Goal: Transaction & Acquisition: Subscribe to service/newsletter

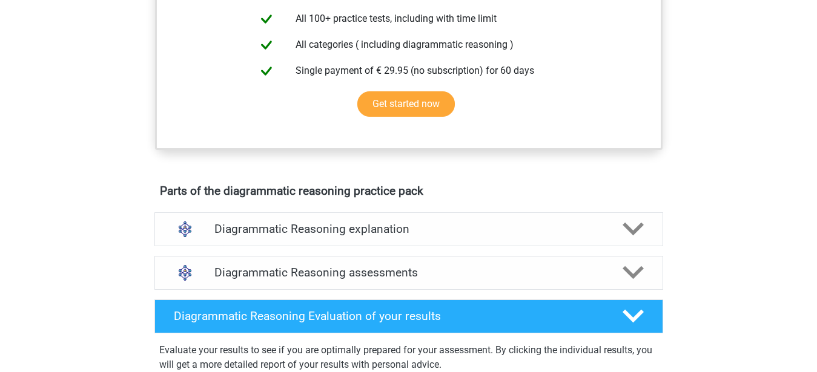
scroll to position [556, 0]
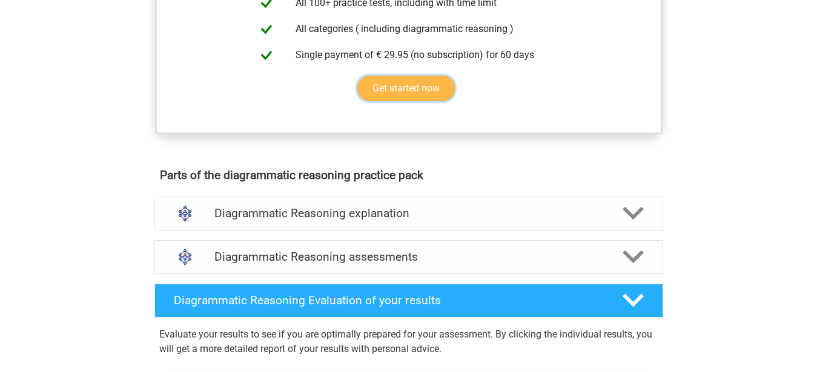
click at [400, 101] on link "Get started now" at bounding box center [405, 88] width 97 height 25
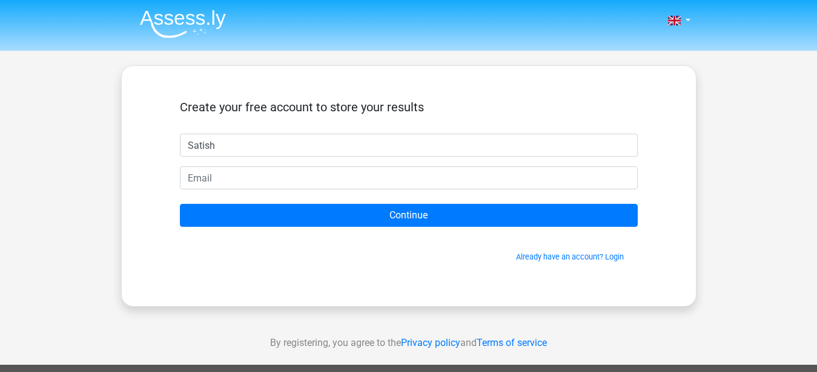
type input "Satish"
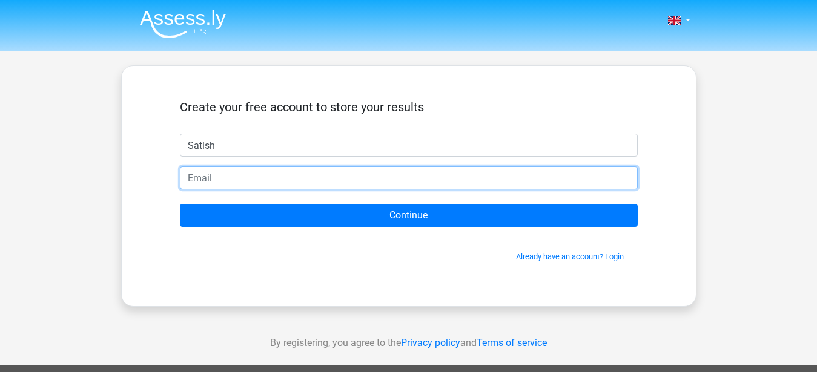
click at [244, 179] on input "email" at bounding box center [409, 178] width 458 height 23
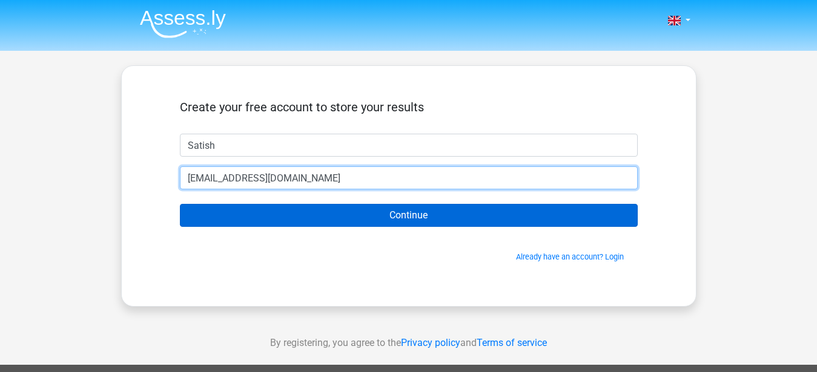
type input "salesbmi.nsk@gmail.com"
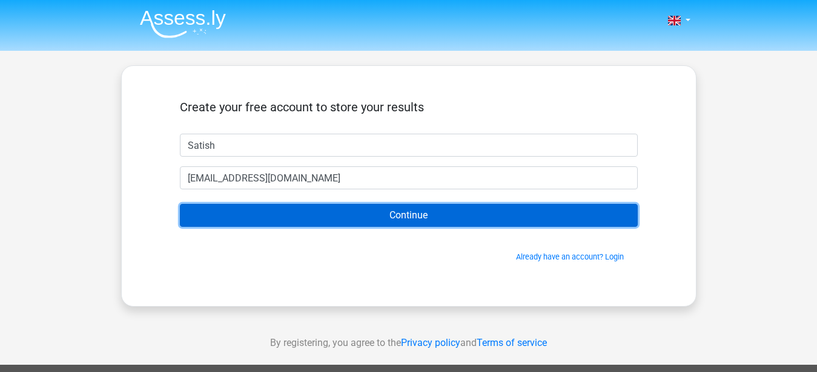
click at [395, 217] on input "Continue" at bounding box center [409, 215] width 458 height 23
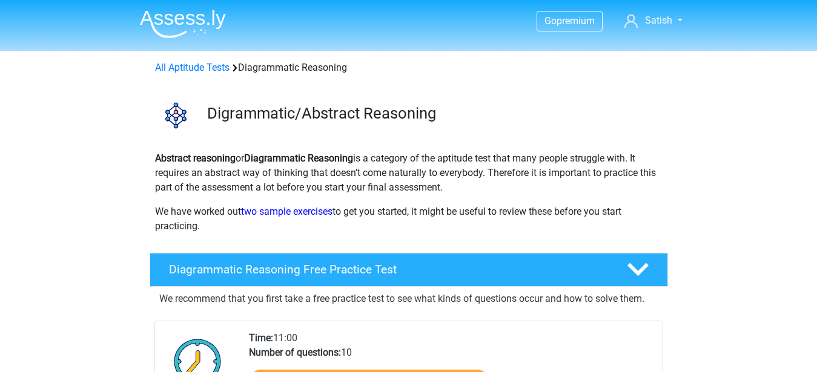
scroll to position [556, 0]
